Goal: Information Seeking & Learning: Find specific fact

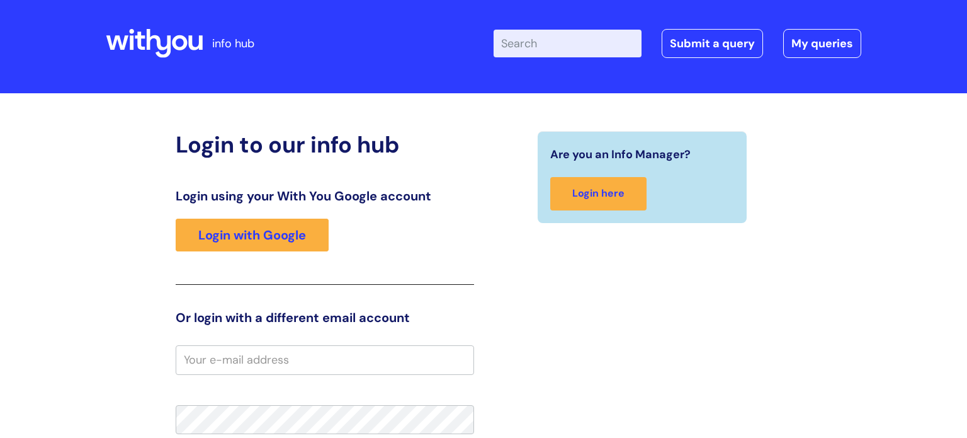
scroll to position [13, 0]
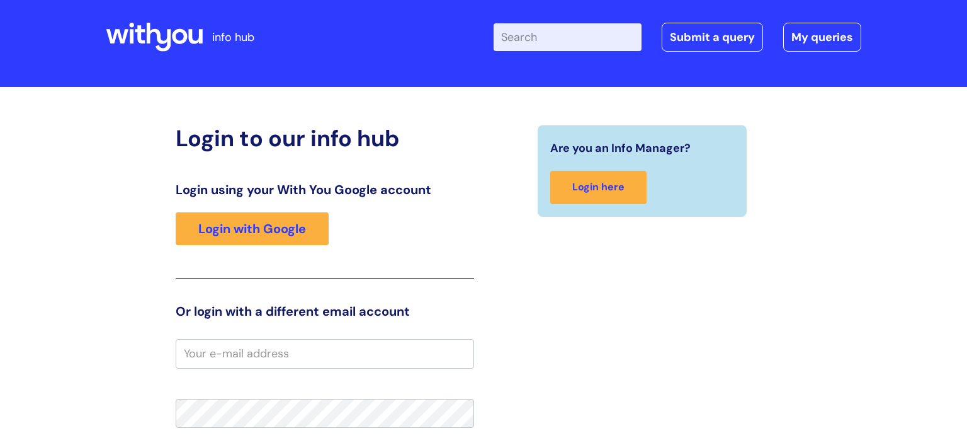
click at [544, 44] on input "Enter your search term here..." at bounding box center [568, 37] width 148 height 28
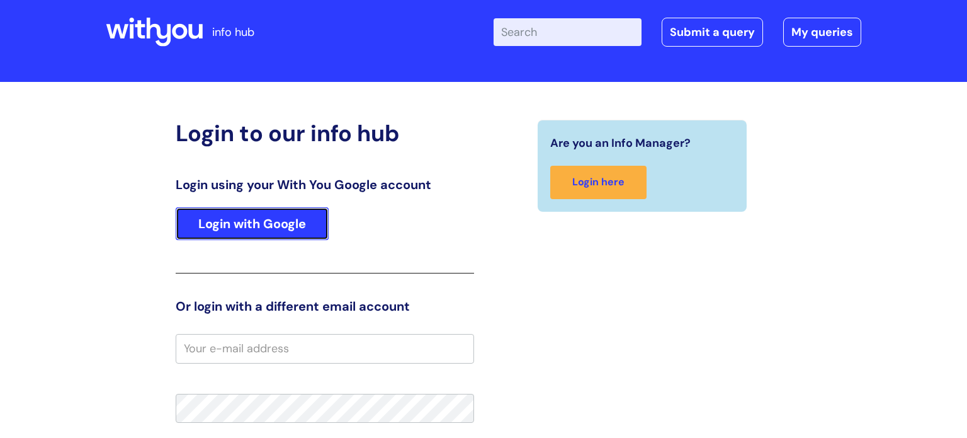
scroll to position [19, 0]
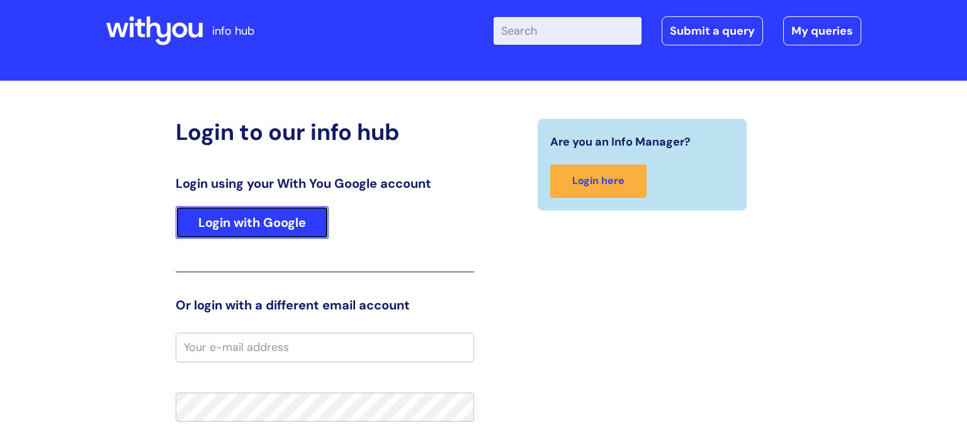
click at [273, 236] on link "Login with Google" at bounding box center [252, 222] width 153 height 33
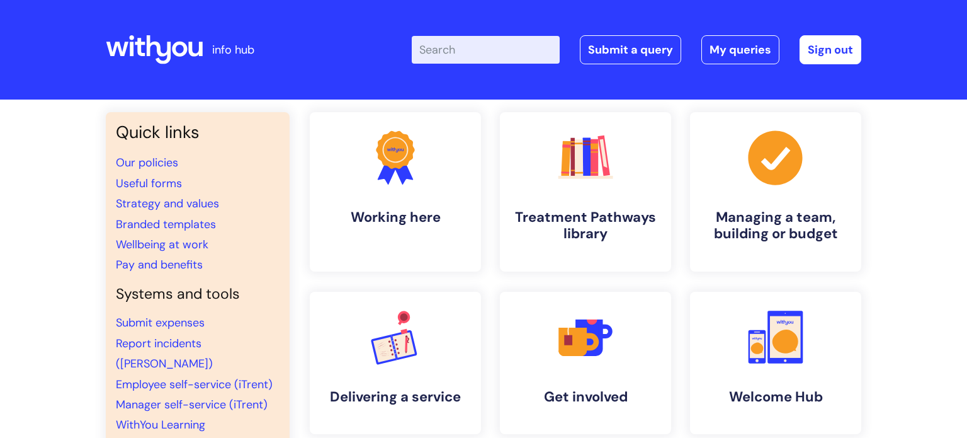
click at [486, 53] on input "Enter your search term here..." at bounding box center [486, 50] width 148 height 28
type input "glasses"
click button "Search" at bounding box center [0, 0] width 0 height 0
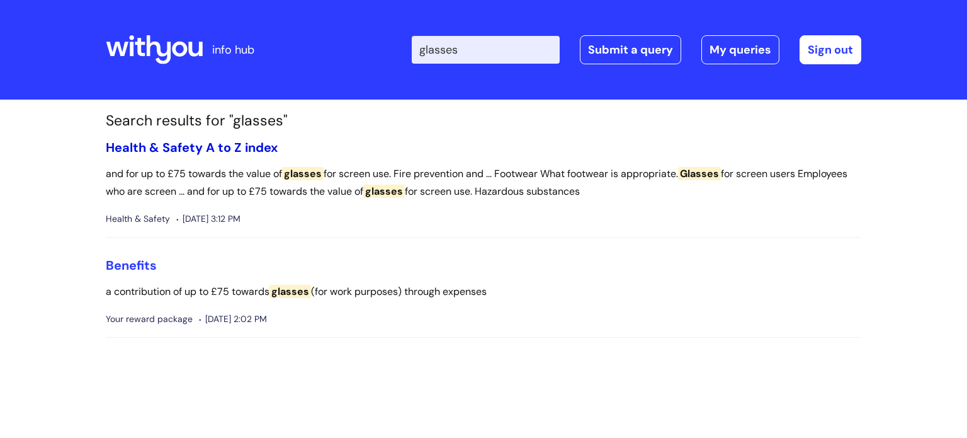
click at [239, 147] on link "Health & Safety A to Z index" at bounding box center [192, 147] width 172 height 16
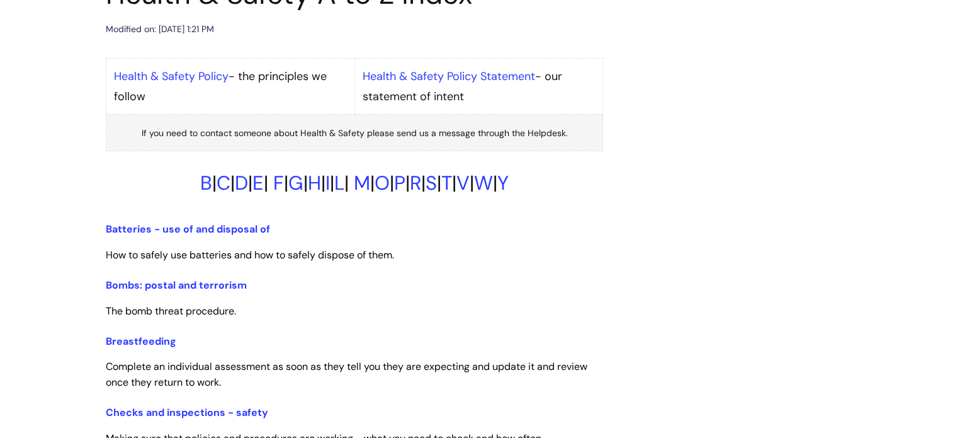
scroll to position [11, 0]
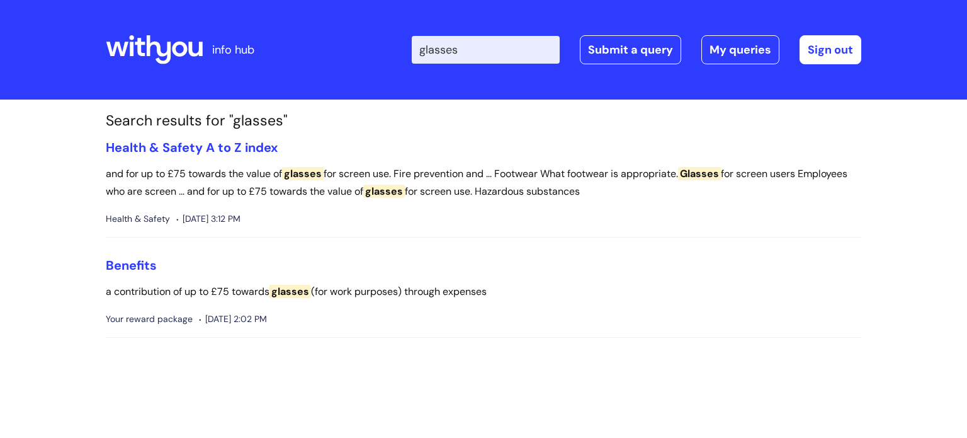
click at [490, 53] on input "glasses" at bounding box center [486, 50] width 148 height 28
click at [139, 261] on link "Benefits" at bounding box center [131, 265] width 51 height 16
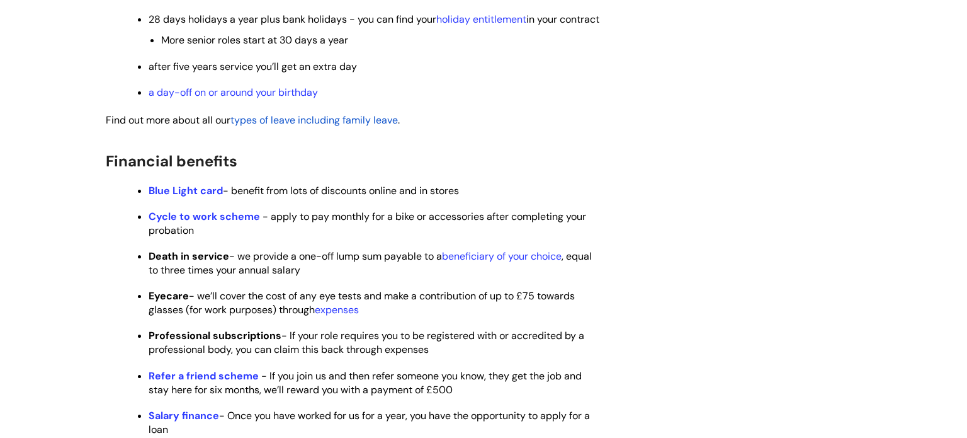
scroll to position [590, 0]
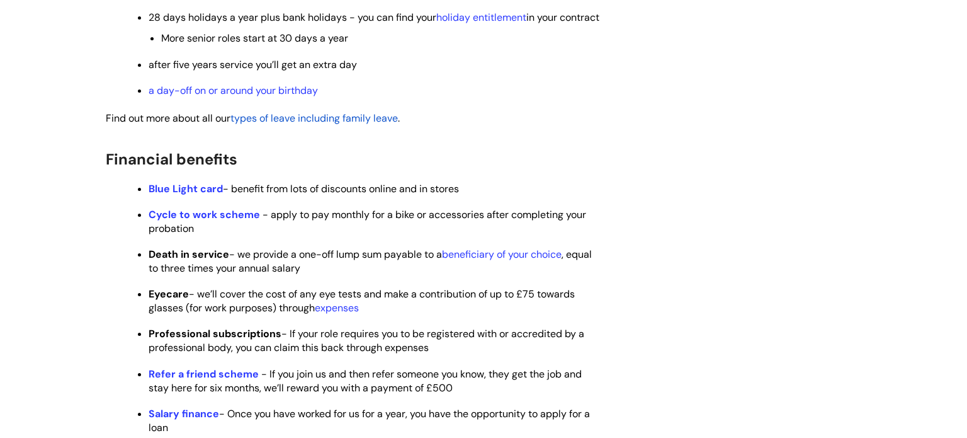
click at [353, 275] on p "Death in service - we provide a one-off lump sum payable to a beneficiary of yo…" at bounding box center [376, 262] width 455 height 28
click at [369, 275] on p "Death in service - we provide a one-off lump sum payable to a beneficiary of yo…" at bounding box center [376, 262] width 455 height 28
click at [339, 314] on link "expenses" at bounding box center [337, 307] width 44 height 13
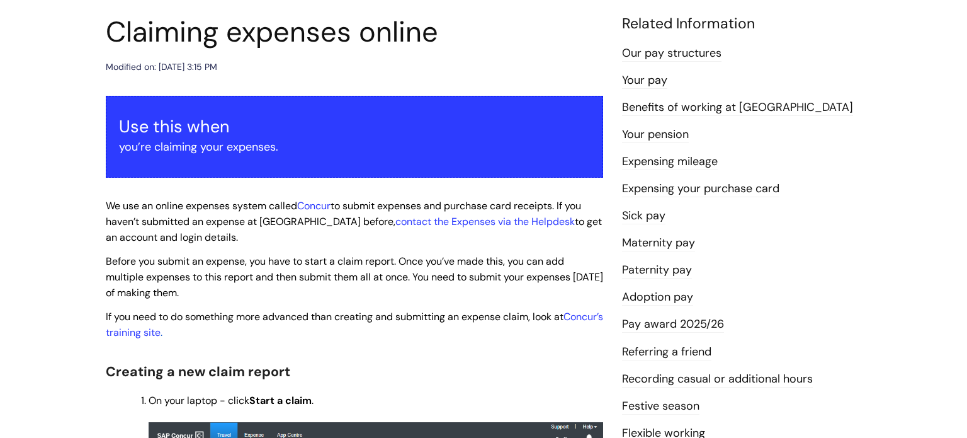
scroll to position [20, 0]
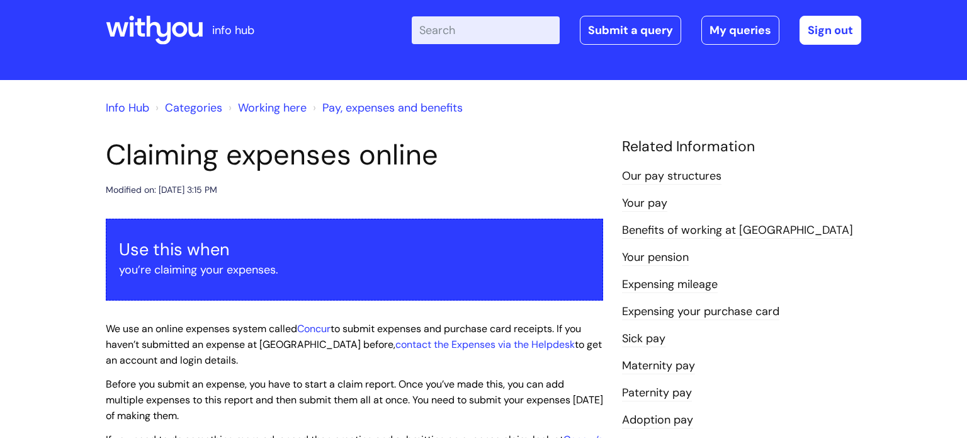
drag, startPoint x: 503, startPoint y: 53, endPoint x: 496, endPoint y: 47, distance: 9.0
click at [503, 53] on div "Enter your search term here... Search Submit a query My queries Welcome [PERSON…" at bounding box center [578, 30] width 568 height 74
drag, startPoint x: 496, startPoint y: 47, endPoint x: 491, endPoint y: 38, distance: 10.4
click at [494, 45] on div "Enter your search term here... Search Submit a query My queries Welcome [PERSON…" at bounding box center [578, 30] width 568 height 74
click at [491, 37] on input "Enter your search term here..." at bounding box center [486, 30] width 148 height 28
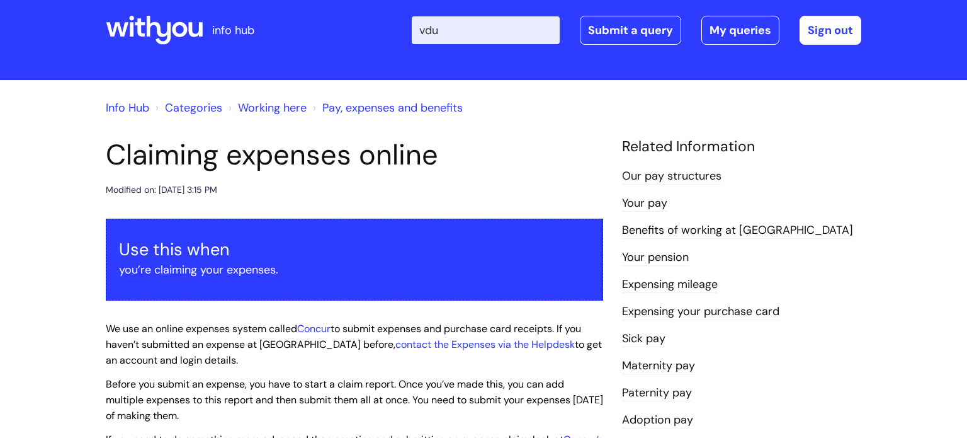
type input "vdu"
click button "Search" at bounding box center [0, 0] width 0 height 0
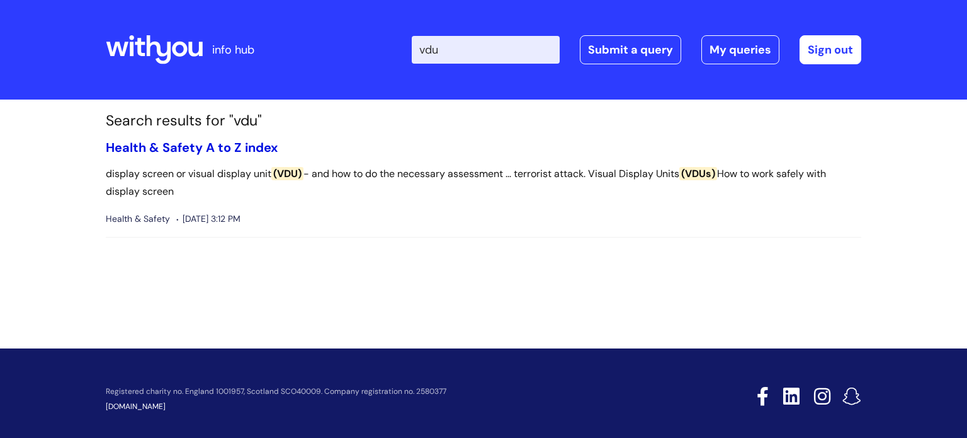
click at [232, 147] on link "Health & Safety A to Z index" at bounding box center [192, 147] width 172 height 16
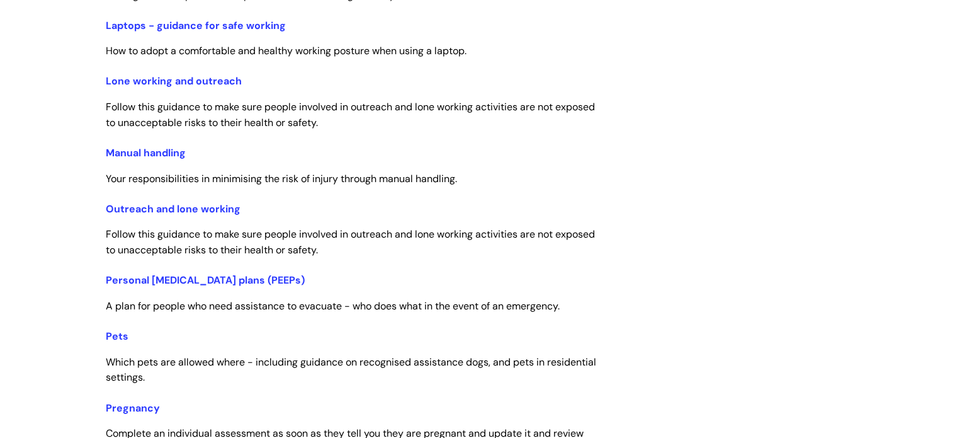
scroll to position [2446, 0]
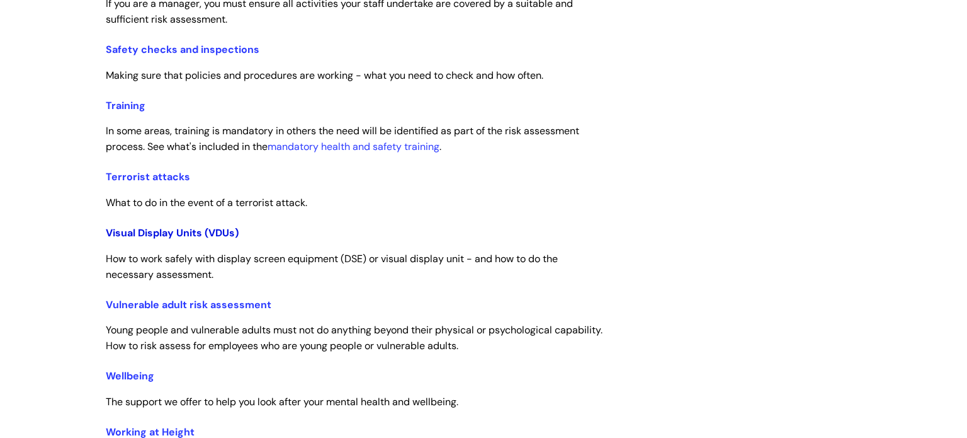
click at [212, 239] on link "Visual Display Units (VDUs)" at bounding box center [172, 232] width 133 height 13
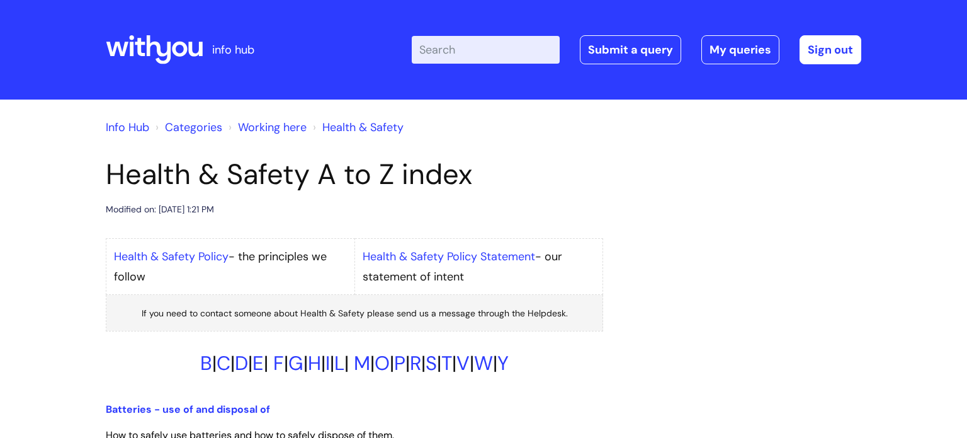
click at [459, 64] on div "Enter your search term here... Search Submit a query My queries Welcome Jack Pi…" at bounding box center [578, 50] width 568 height 74
click at [460, 52] on input "Enter your search term here..." at bounding box center [486, 50] width 148 height 28
type input "vdu auth form"
click button "Search" at bounding box center [0, 0] width 0 height 0
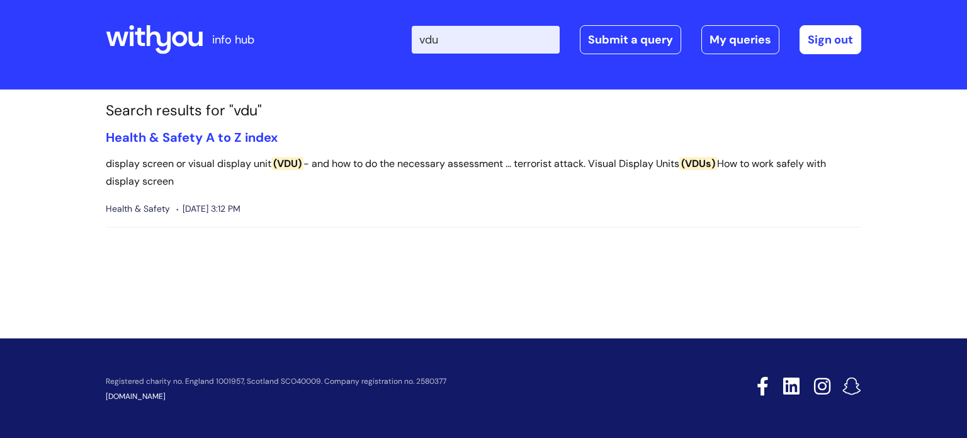
scroll to position [11, 0]
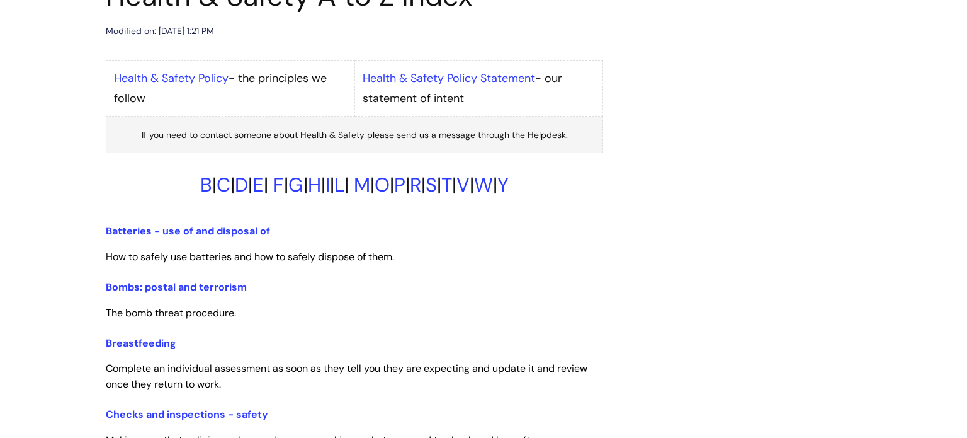
scroll to position [188, 0]
